Goal: Information Seeking & Learning: Find contact information

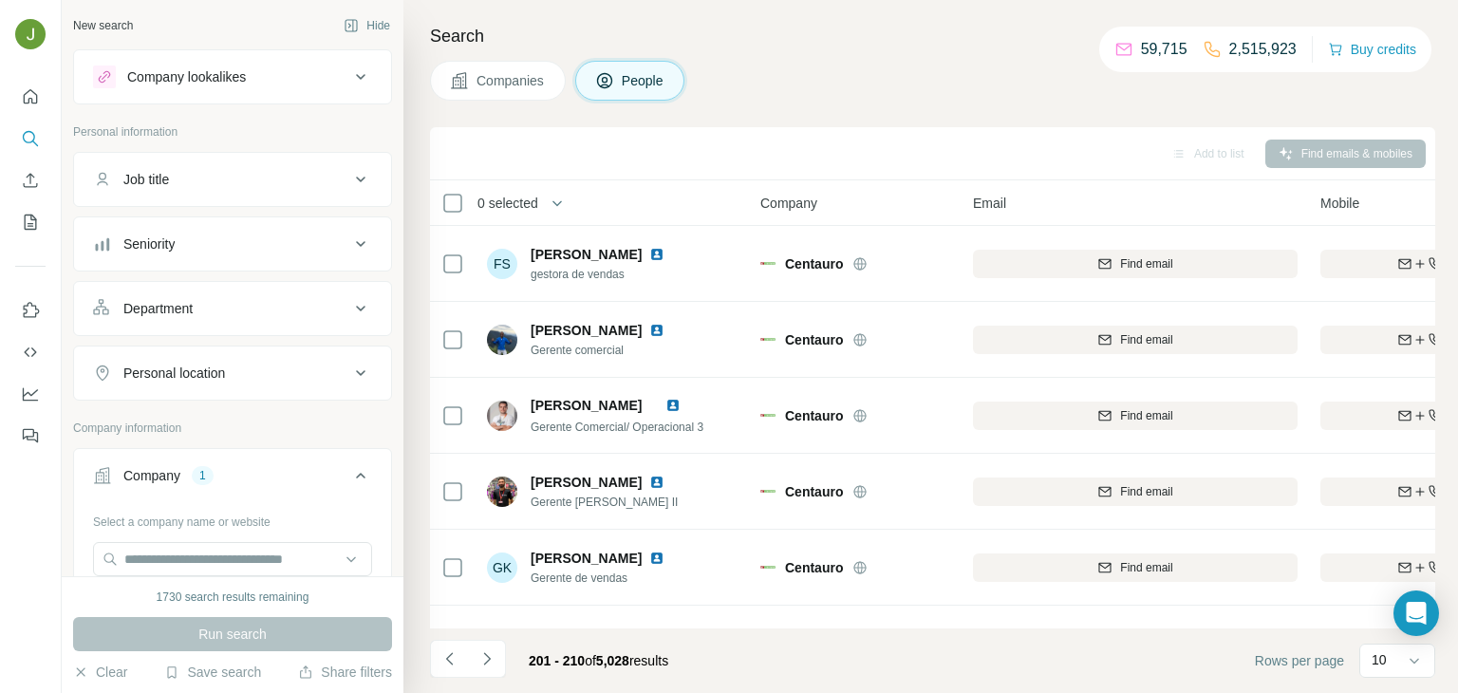
scroll to position [357, 0]
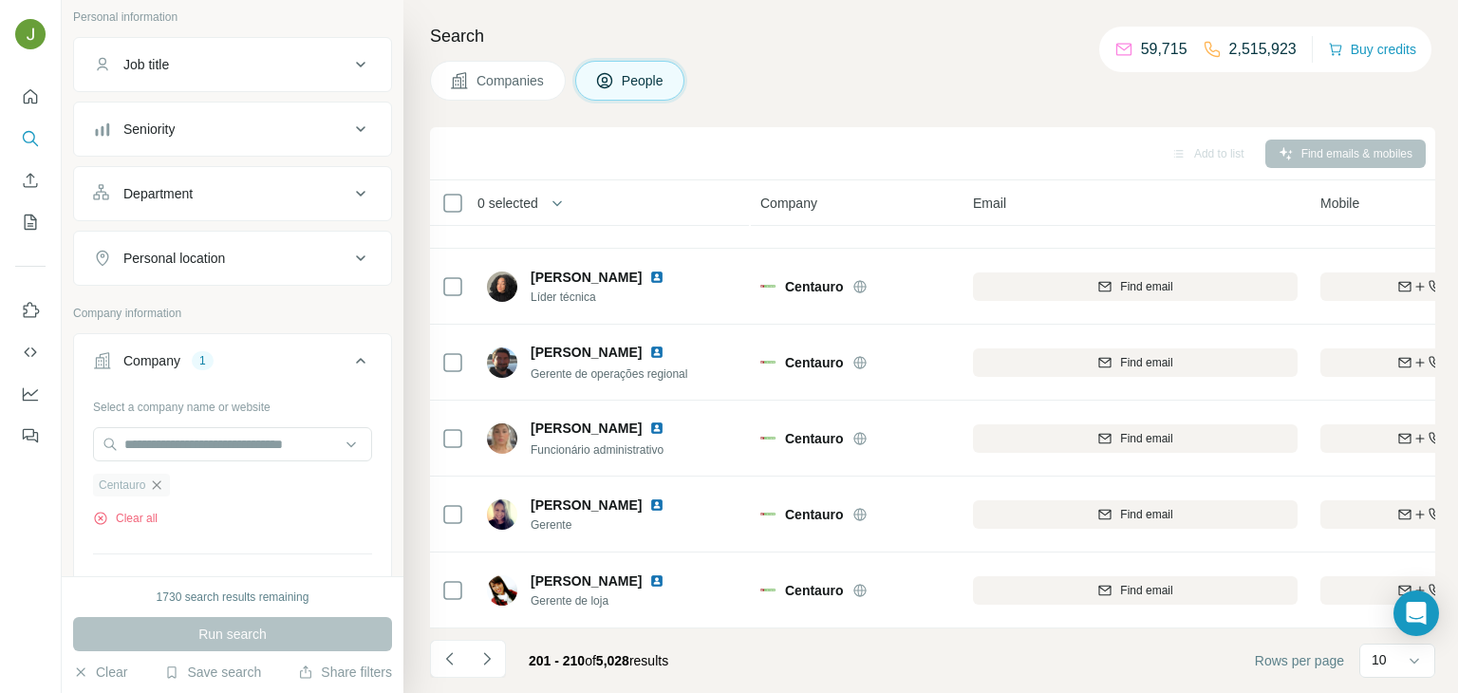
click at [160, 482] on icon "button" at bounding box center [156, 484] width 15 height 15
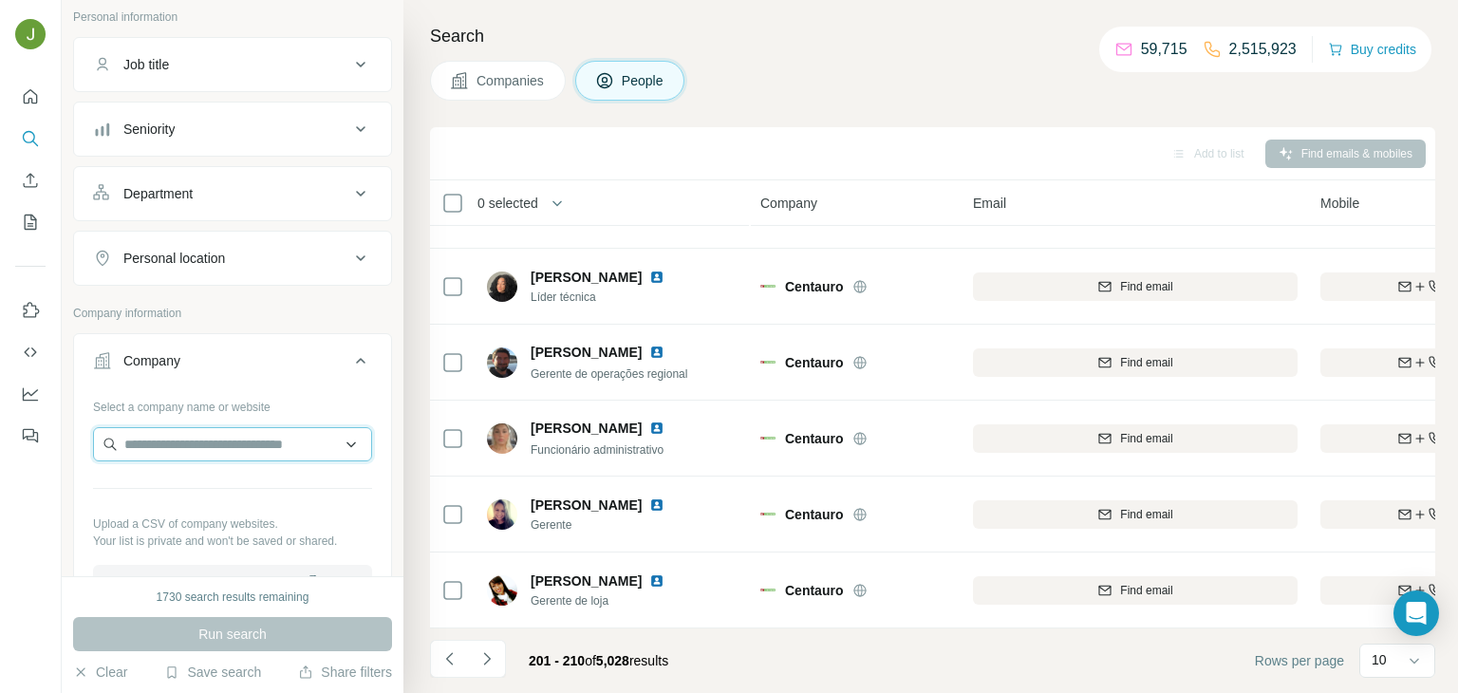
click at [146, 455] on input "text" at bounding box center [232, 444] width 279 height 34
paste input "**********"
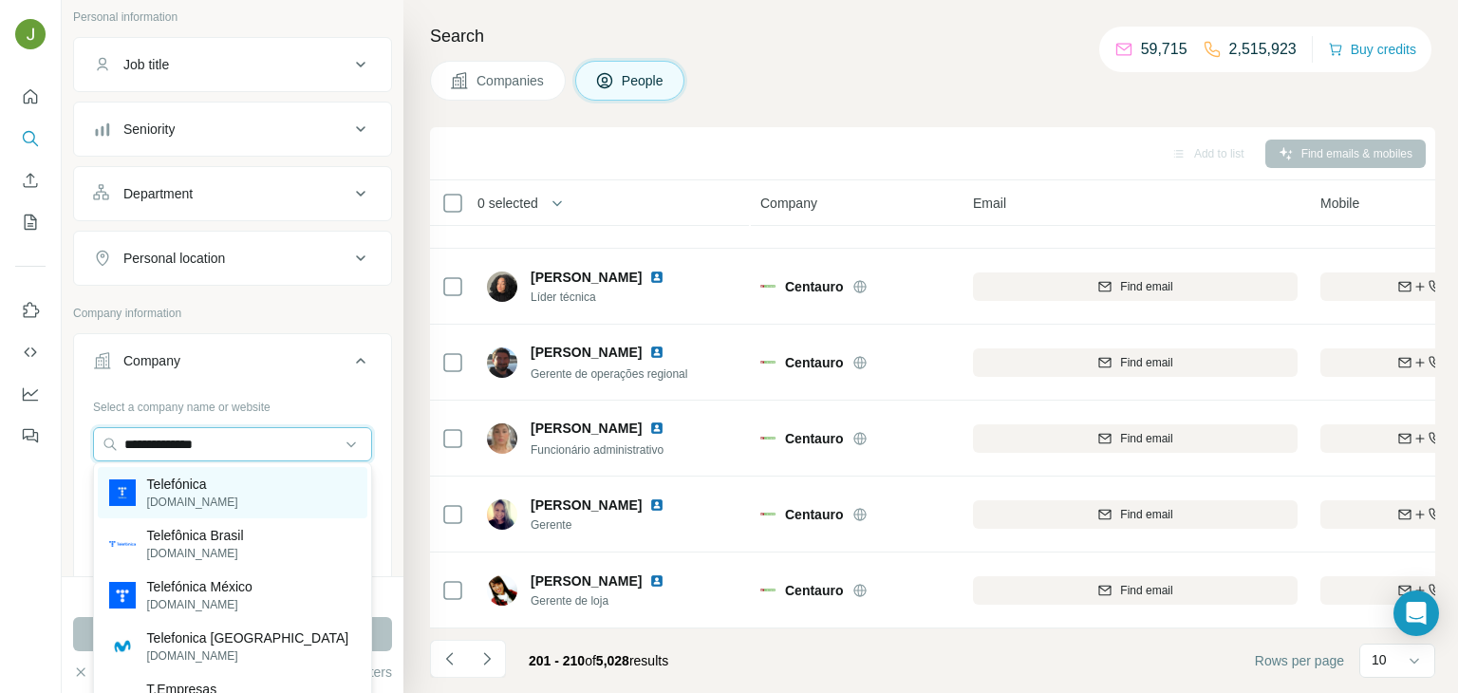
type input "**********"
click at [183, 495] on p "[DOMAIN_NAME]" at bounding box center [192, 502] width 91 height 17
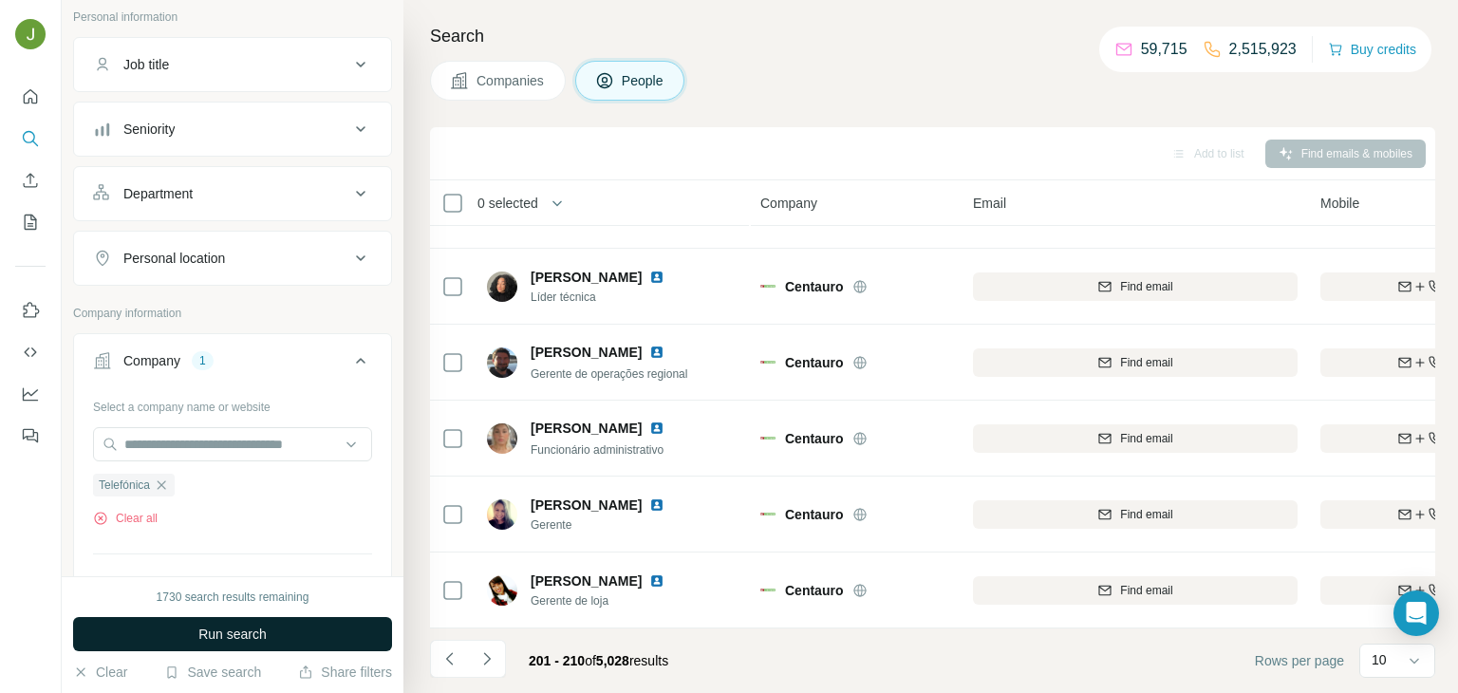
click at [216, 625] on span "Run search" at bounding box center [232, 634] width 68 height 19
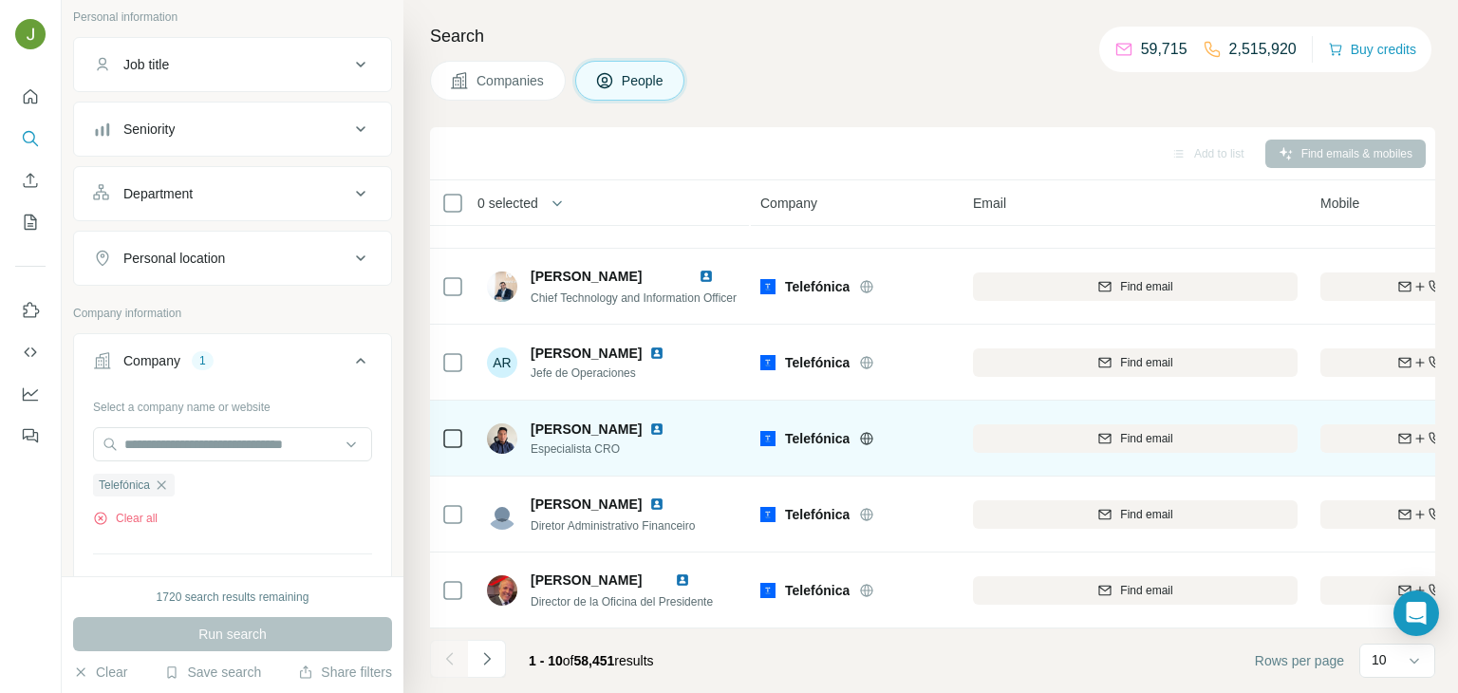
click at [649, 425] on img at bounding box center [656, 428] width 15 height 15
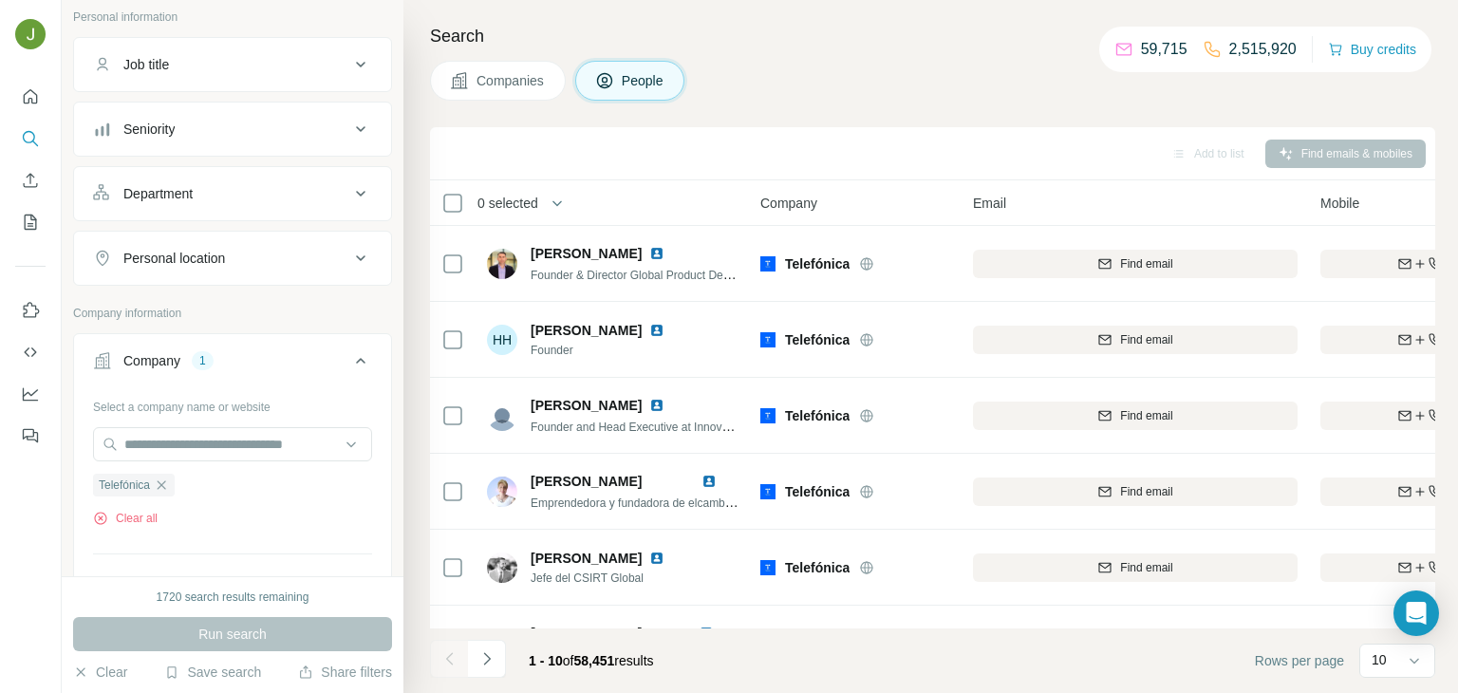
scroll to position [357, 0]
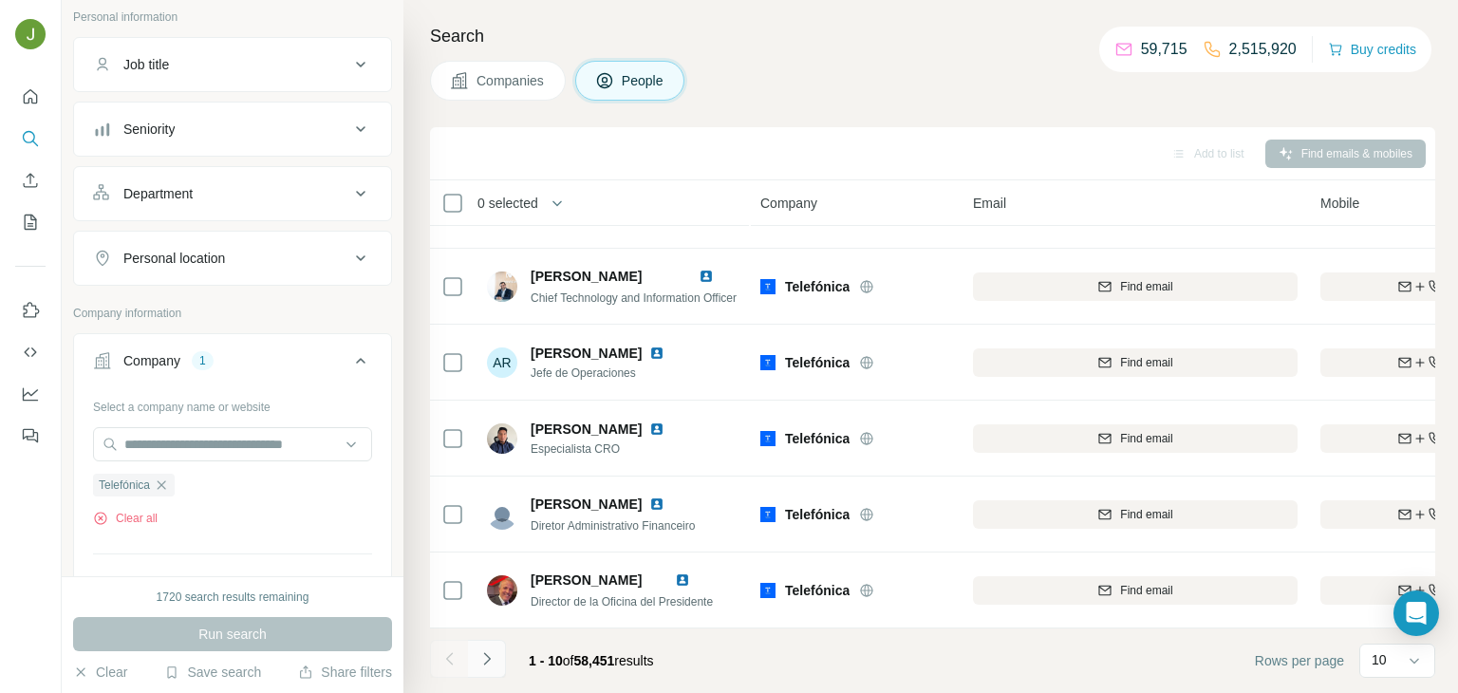
click at [496, 653] on button "Navigate to next page" at bounding box center [487, 659] width 38 height 38
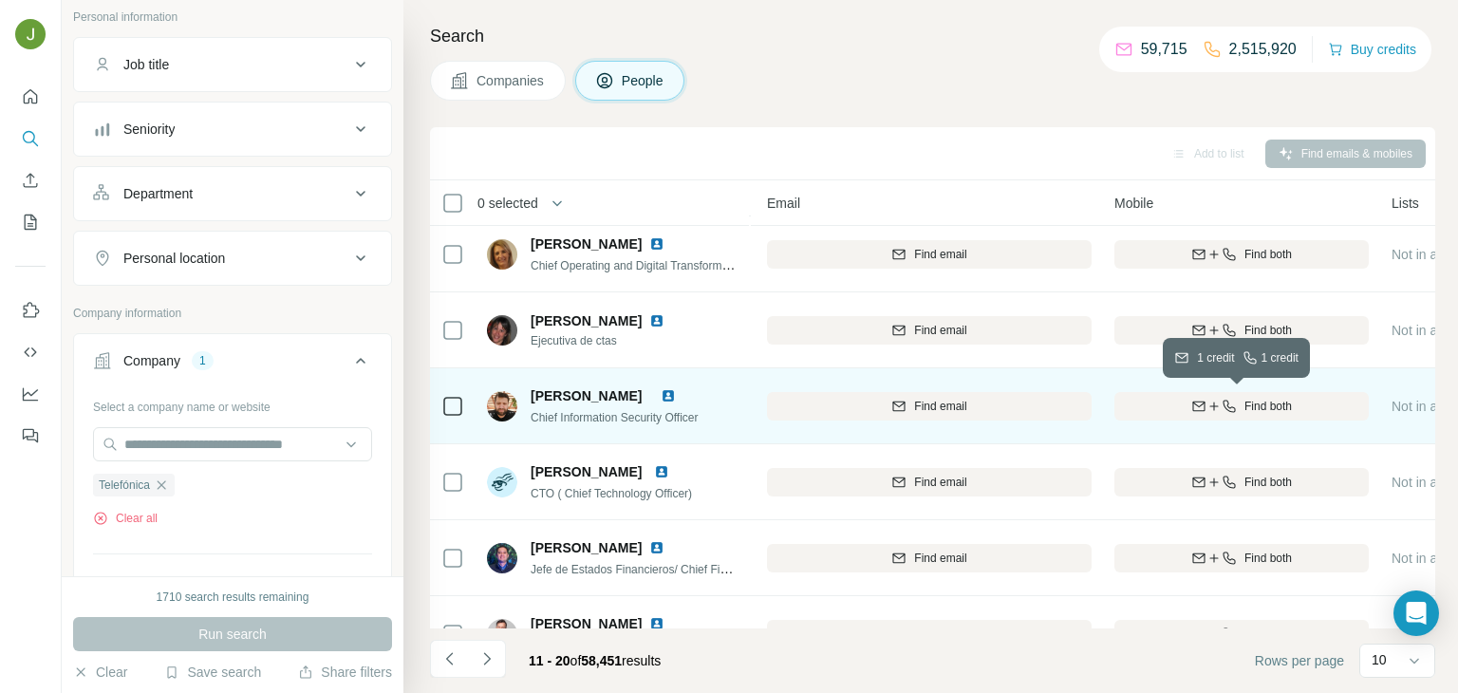
scroll to position [161, 209]
click at [1264, 405] on span "Find both" at bounding box center [1265, 406] width 47 height 17
click at [676, 392] on img at bounding box center [668, 395] width 15 height 15
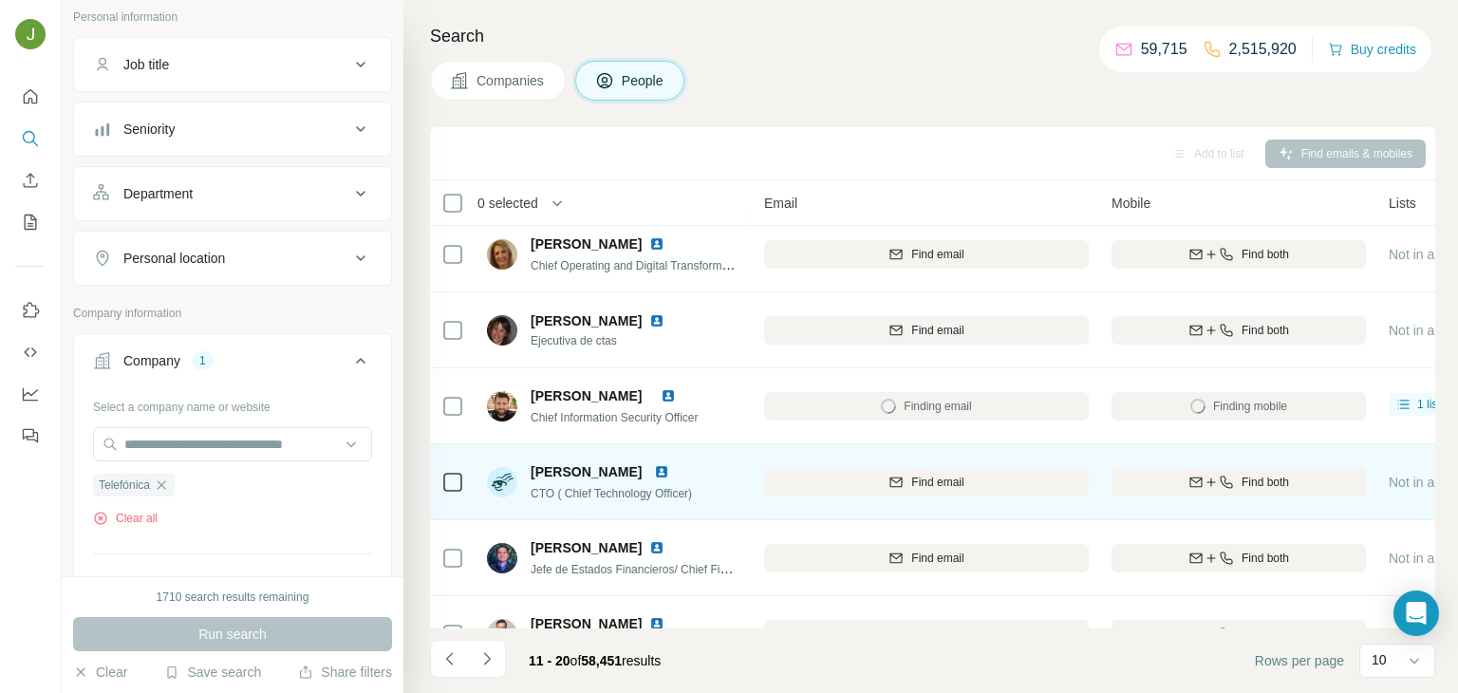
scroll to position [357, 209]
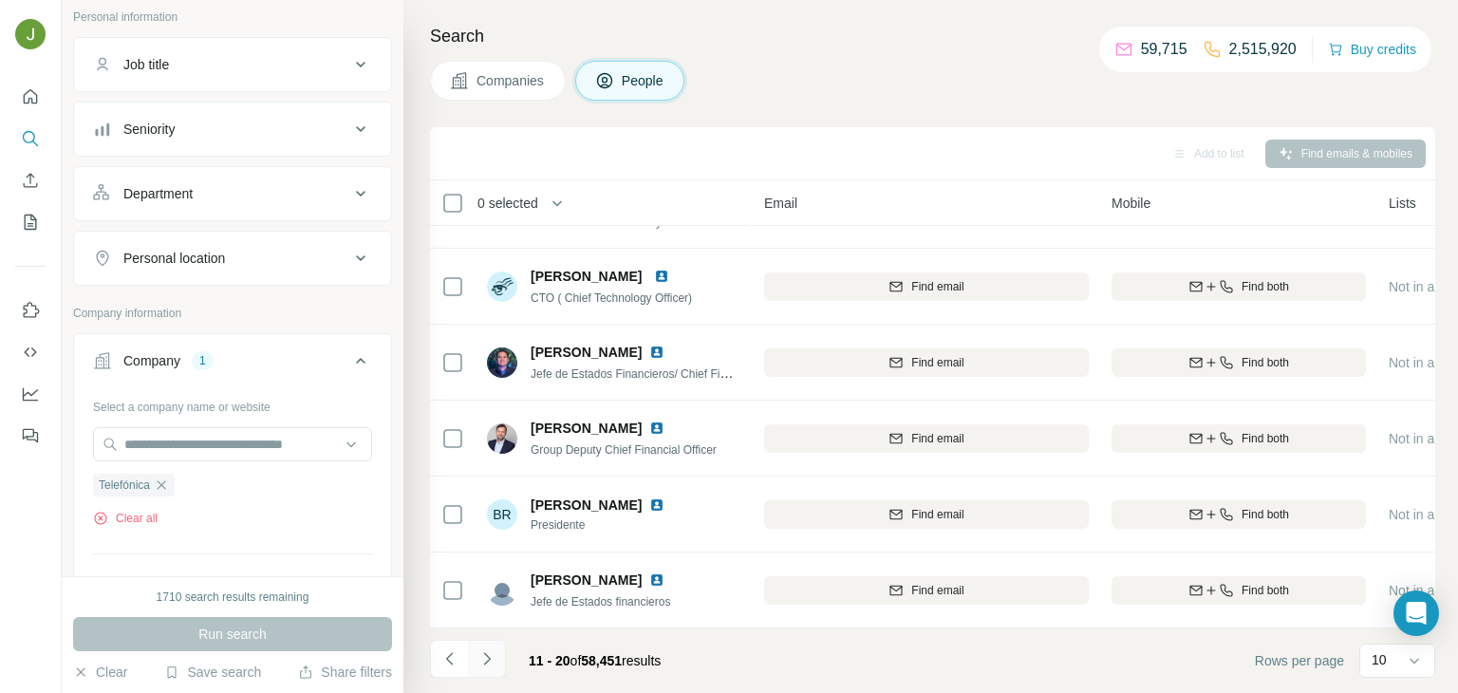
click at [489, 667] on icon "Navigate to next page" at bounding box center [486, 658] width 19 height 19
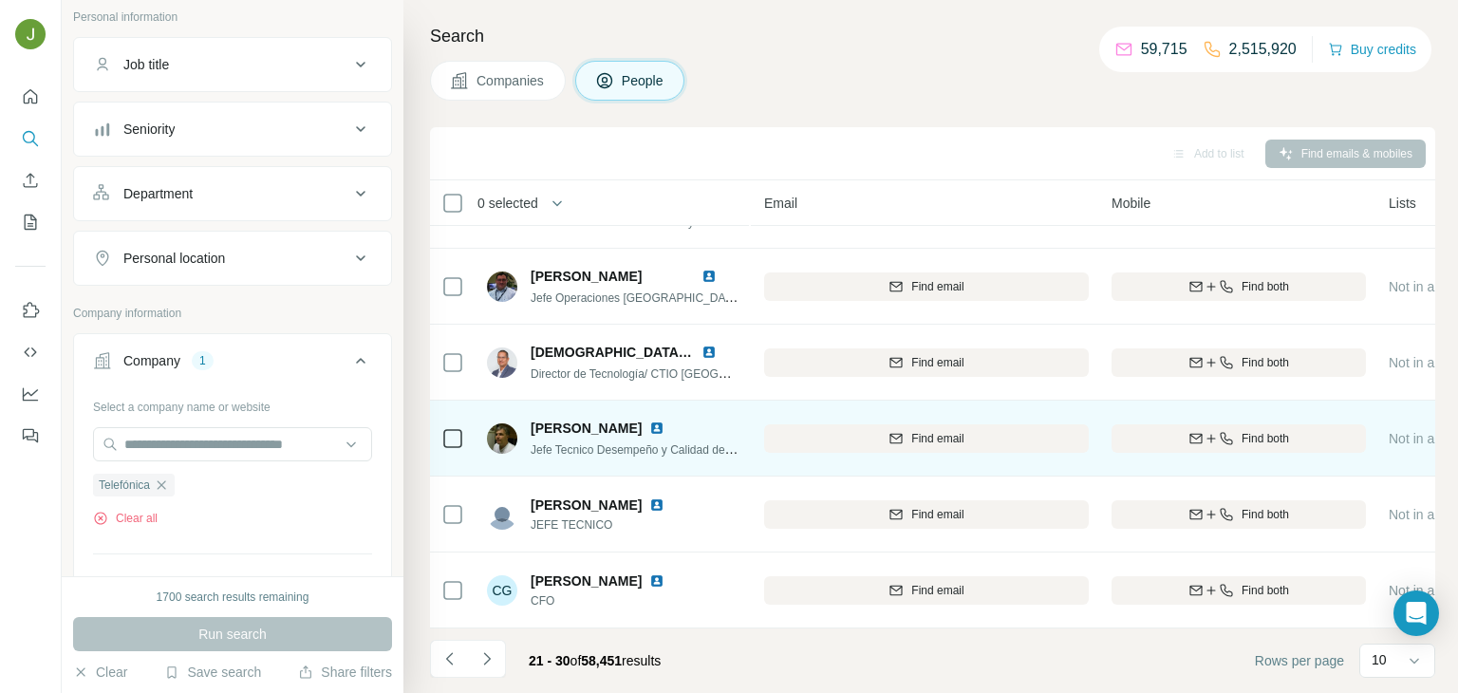
scroll to position [357, 208]
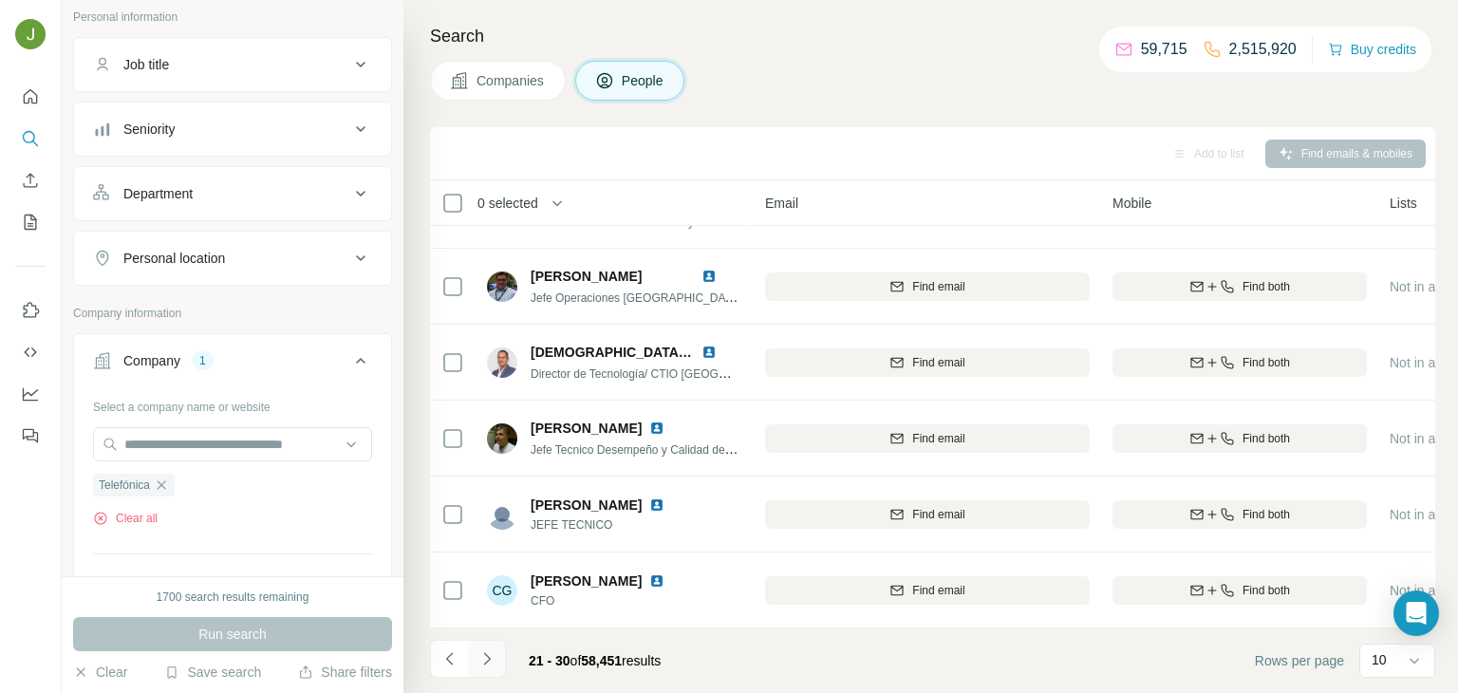
click at [489, 656] on icon "Navigate to next page" at bounding box center [486, 658] width 19 height 19
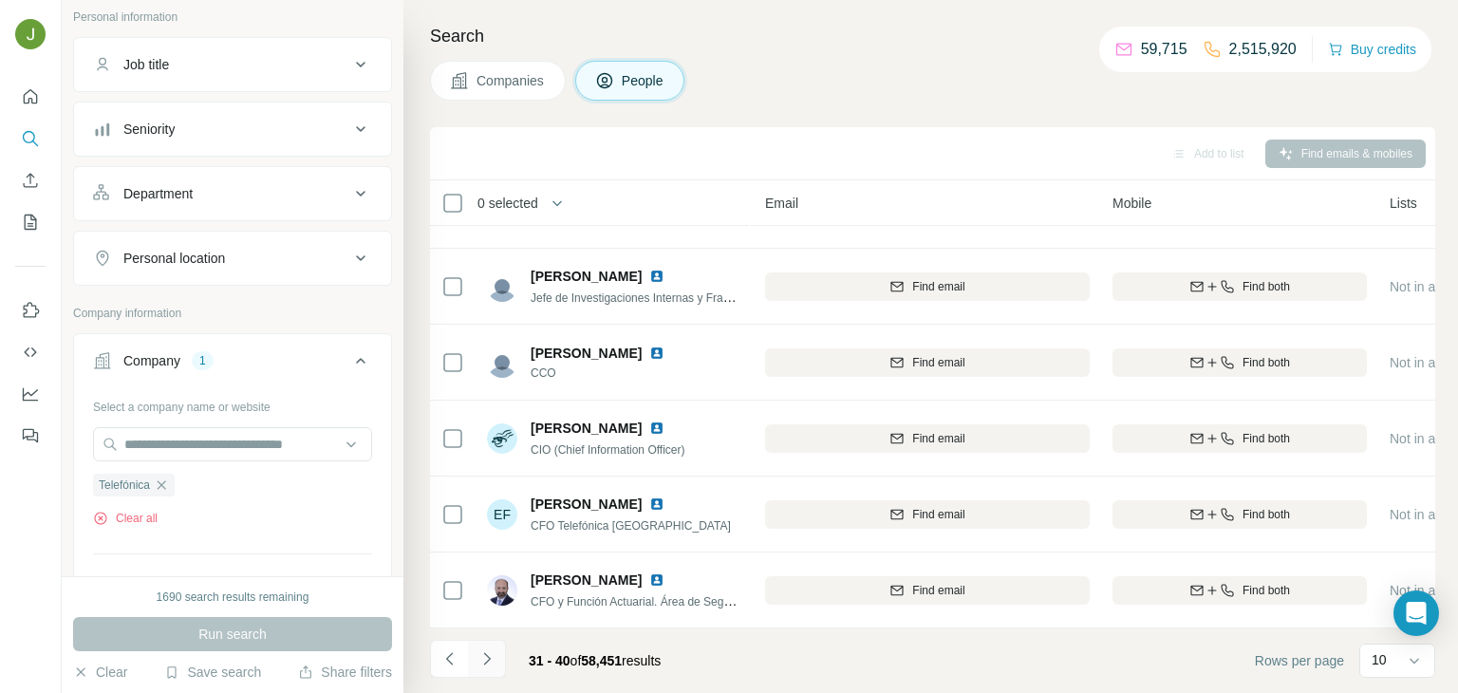
click at [489, 658] on icon "Navigate to next page" at bounding box center [486, 658] width 7 height 12
click at [488, 658] on icon "Navigate to next page" at bounding box center [486, 658] width 7 height 12
